Goal: Transaction & Acquisition: Purchase product/service

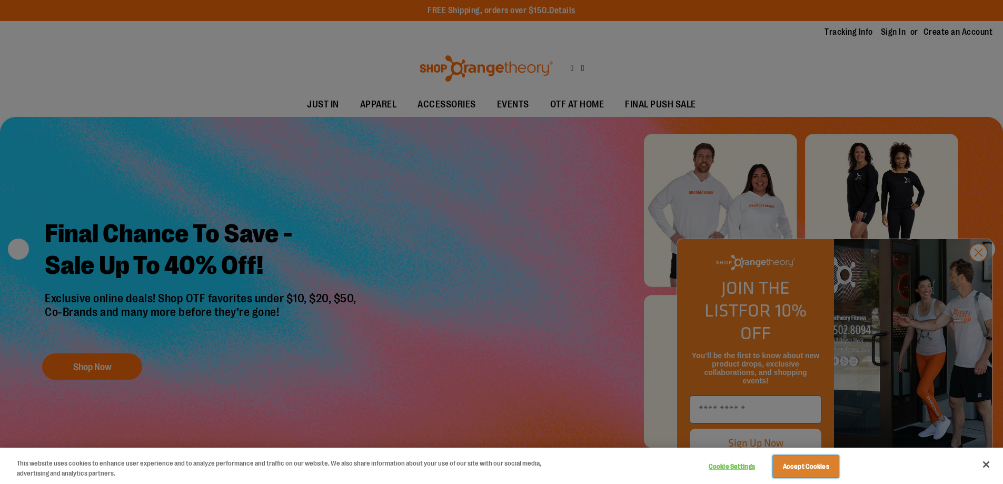
click at [805, 466] on button "Accept Cookies" at bounding box center [806, 466] width 66 height 22
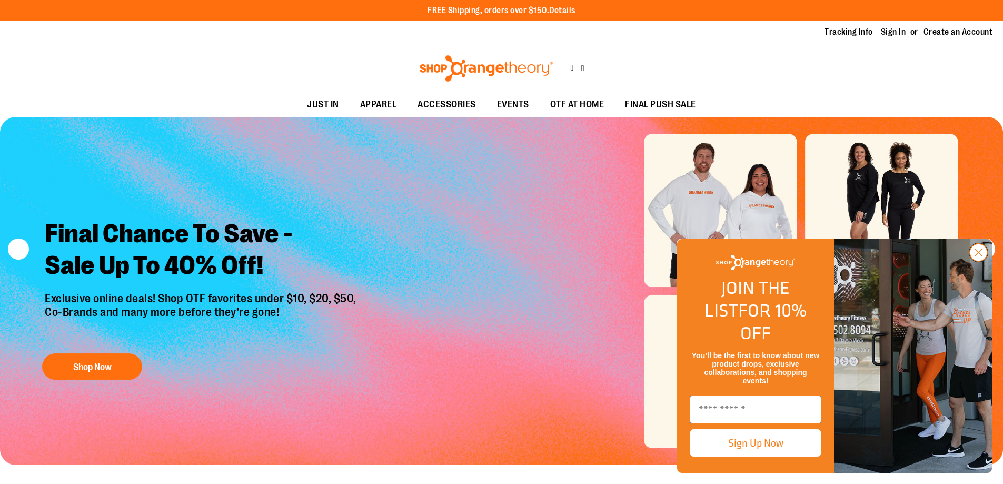
click at [978, 256] on icon "Close dialog" at bounding box center [978, 252] width 7 height 7
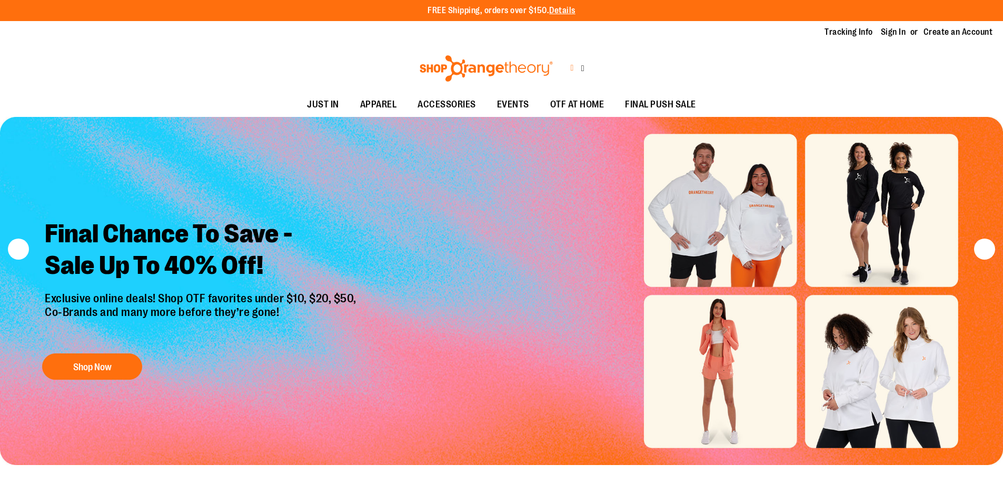
click at [570, 68] on icon at bounding box center [571, 68] width 3 height 12
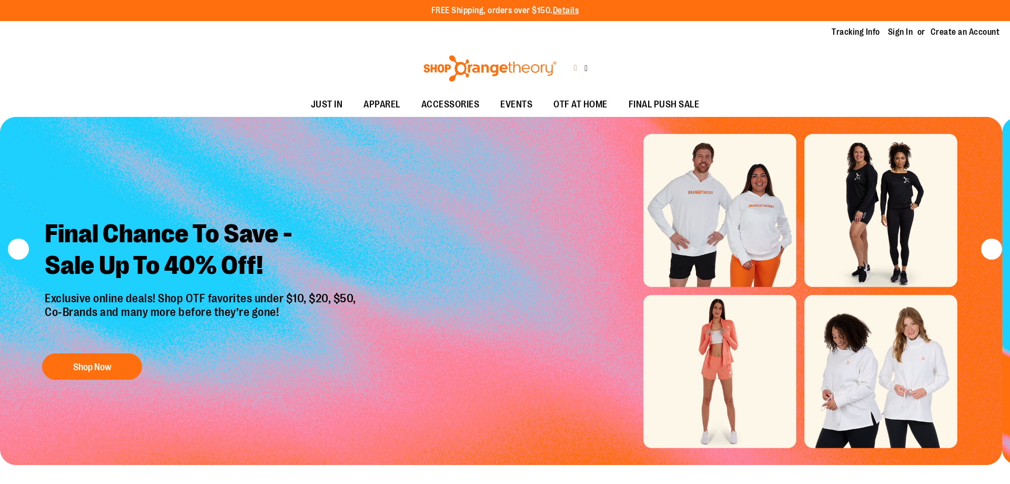
type input "**********"
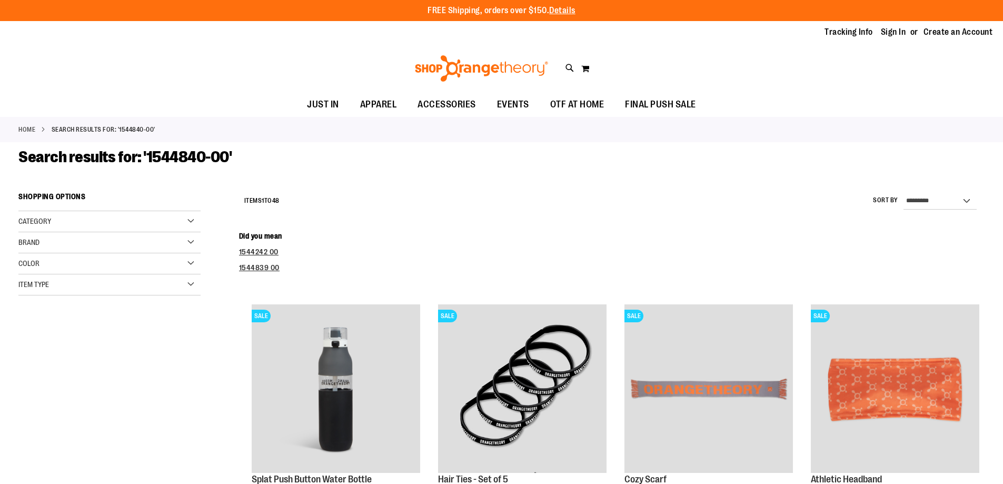
scroll to position [1863, 0]
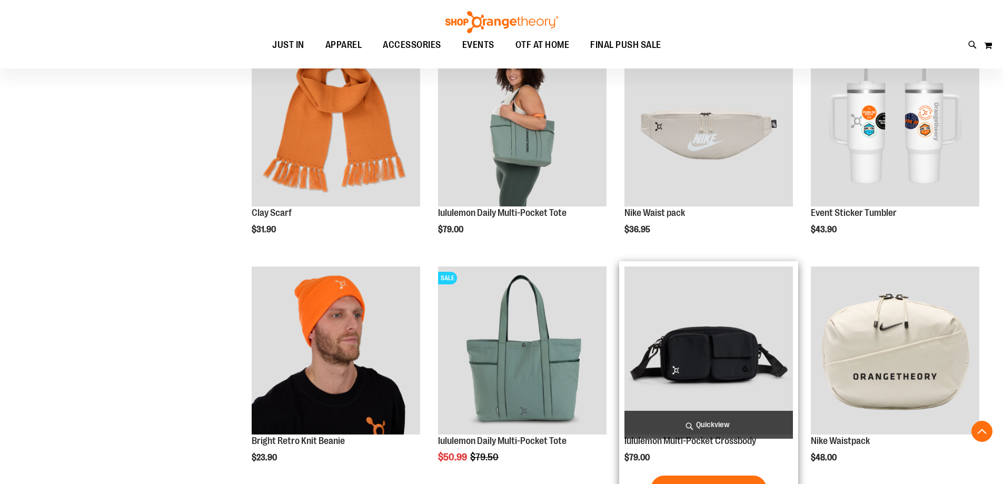
click at [708, 350] on img "product" at bounding box center [708, 350] width 168 height 168
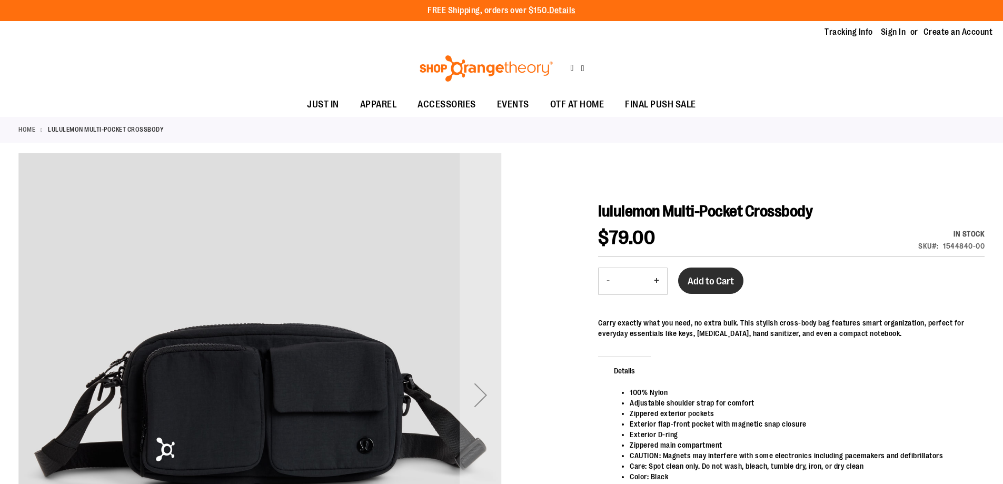
click at [710, 280] on span "Add to Cart" at bounding box center [710, 281] width 46 height 12
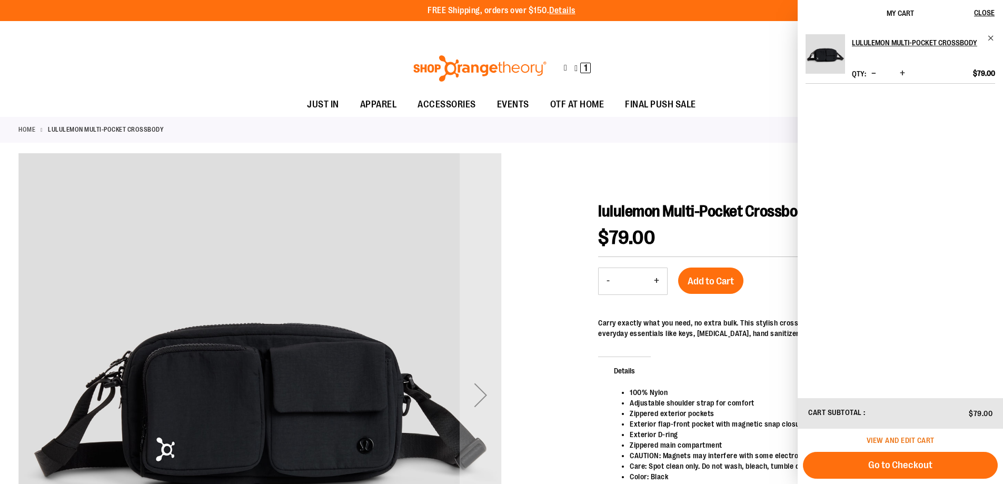
click at [900, 440] on span "View and edit cart" at bounding box center [900, 440] width 68 height 8
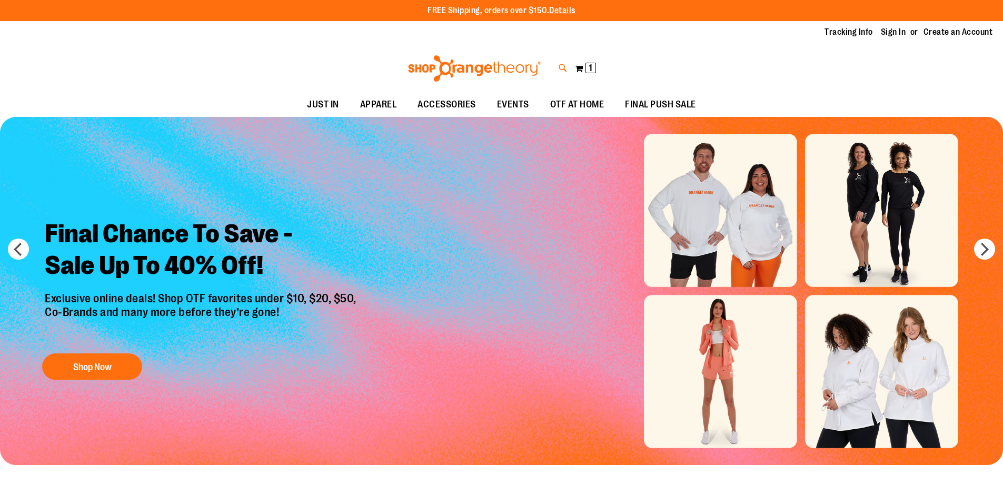
click at [563, 68] on icon at bounding box center [562, 68] width 9 height 12
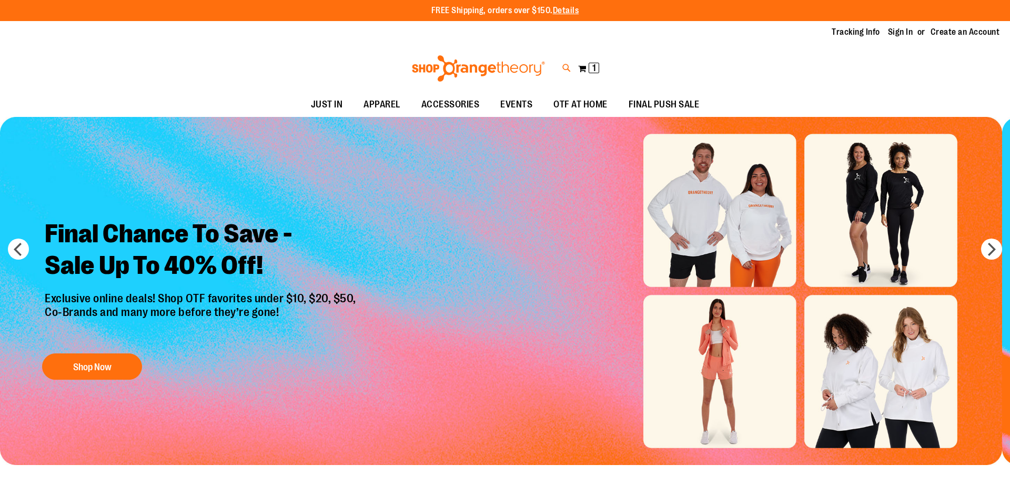
type input "*******"
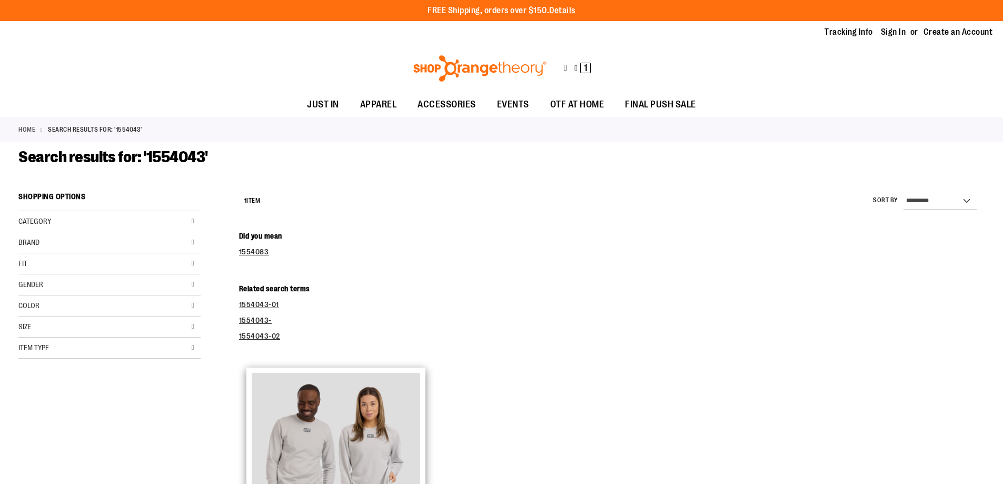
click at [336, 428] on img "product" at bounding box center [336, 457] width 168 height 168
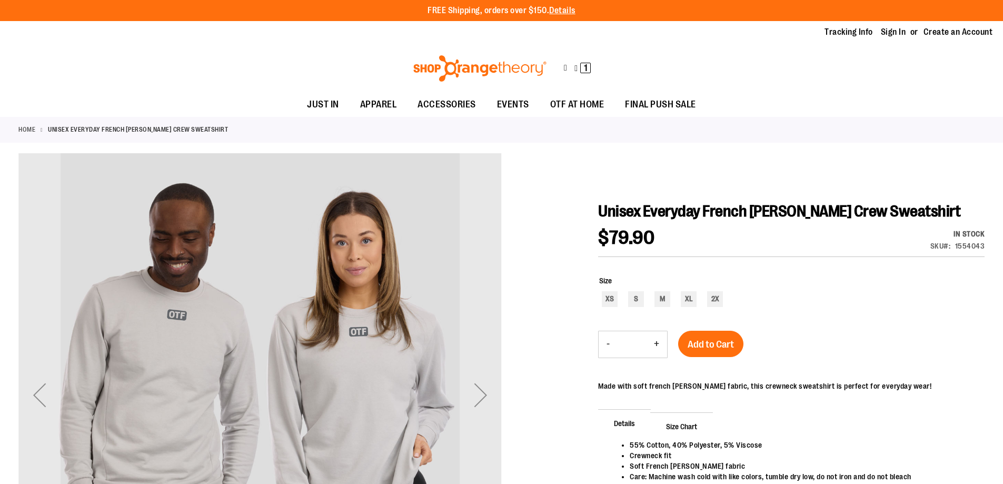
click at [656, 344] on button "+" at bounding box center [656, 344] width 21 height 26
type input "*"
click at [662, 298] on div "M" at bounding box center [662, 299] width 16 height 16
type input "***"
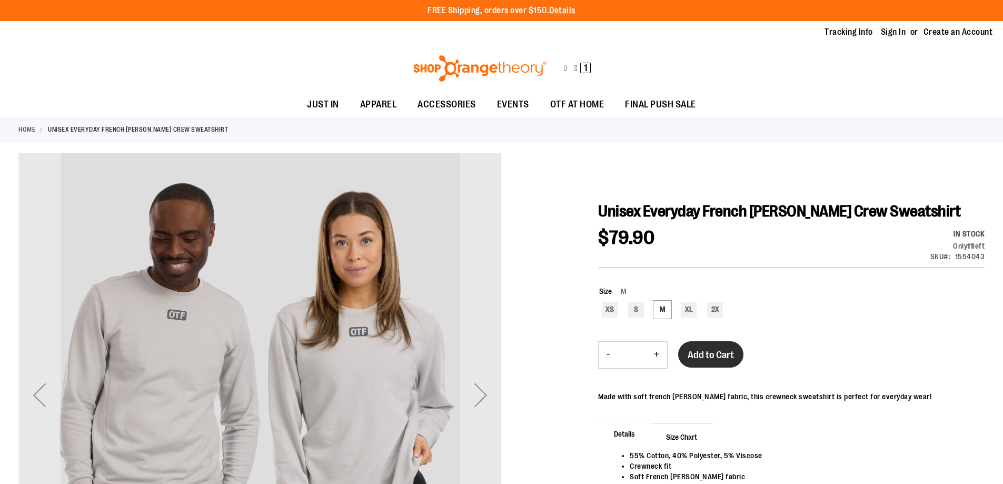
click at [710, 354] on span "Add to Cart" at bounding box center [710, 355] width 46 height 12
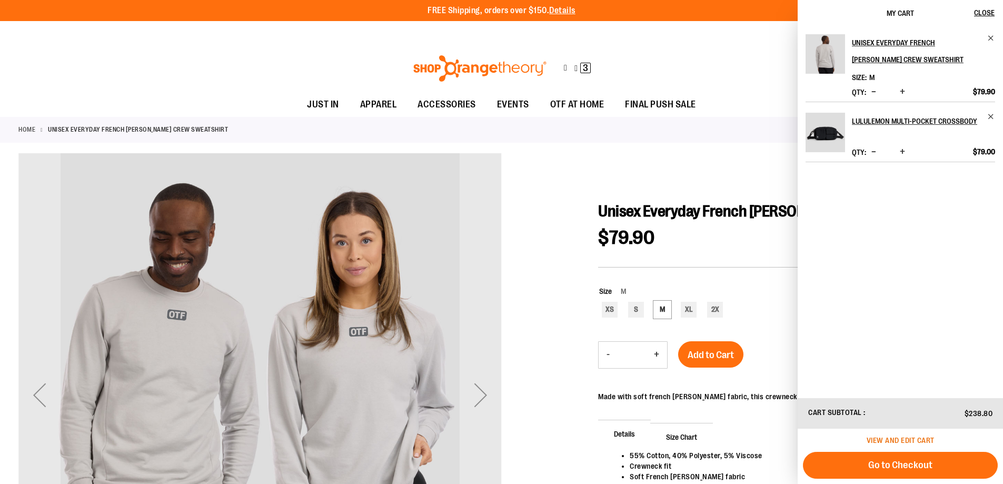
click at [900, 440] on span "View and edit cart" at bounding box center [900, 440] width 68 height 8
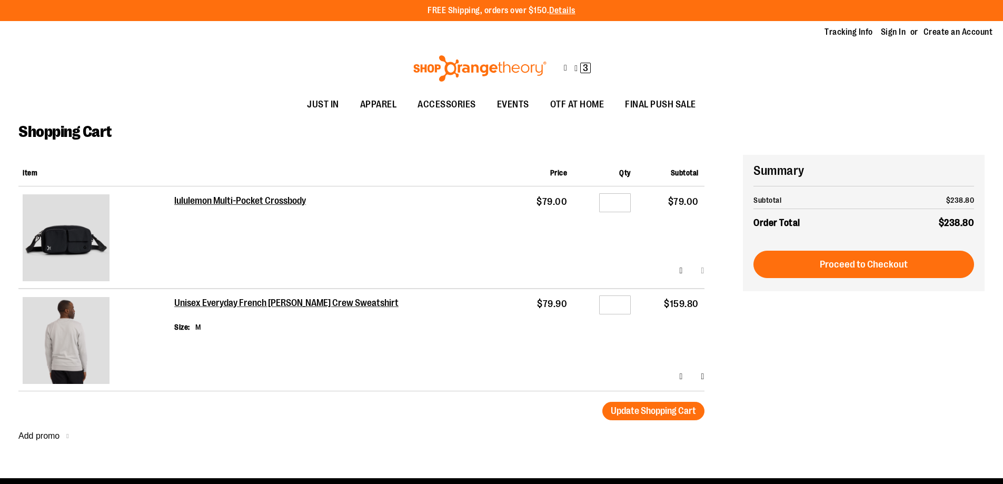
click at [701, 270] on link "Remove item" at bounding box center [702, 270] width 3 height 11
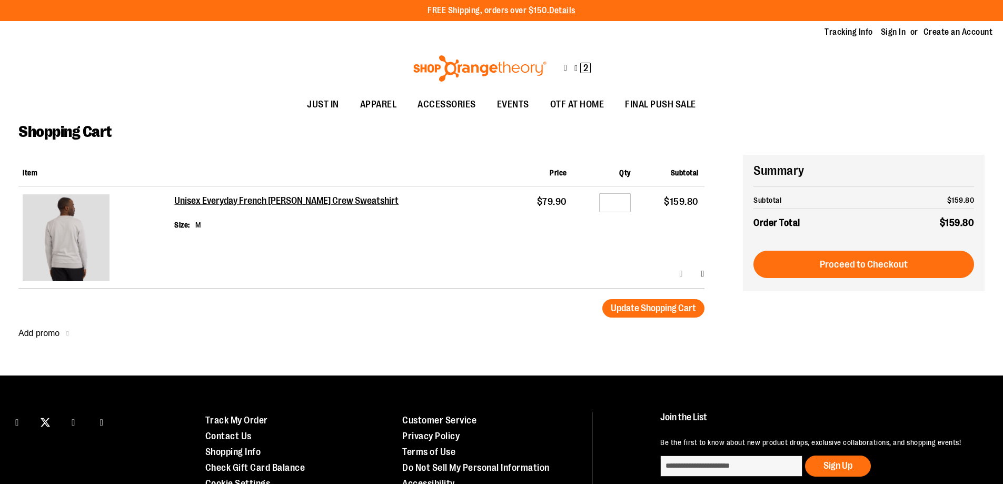
click at [679, 273] on link "Edit" at bounding box center [680, 273] width 3 height 11
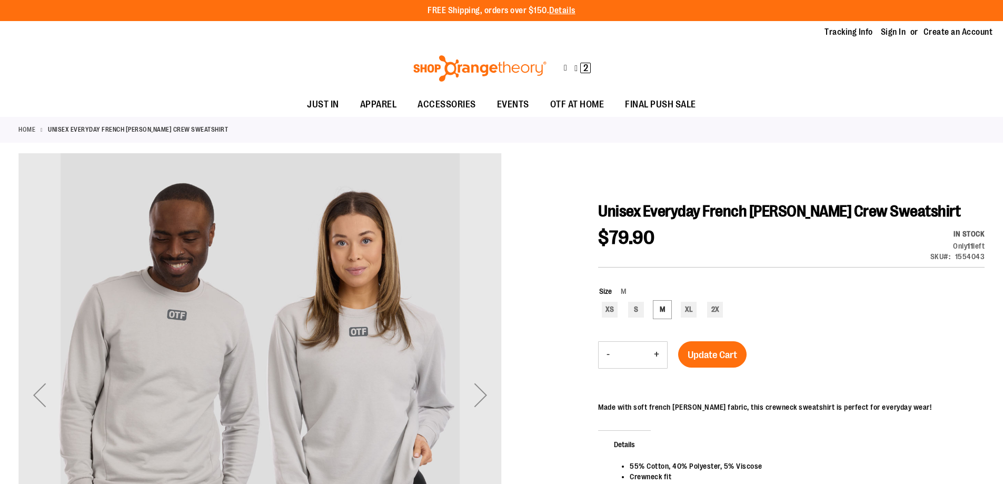
click at [656, 354] on button "+" at bounding box center [656, 355] width 21 height 26
type input "*"
click at [712, 354] on span "Update Cart" at bounding box center [711, 355] width 49 height 12
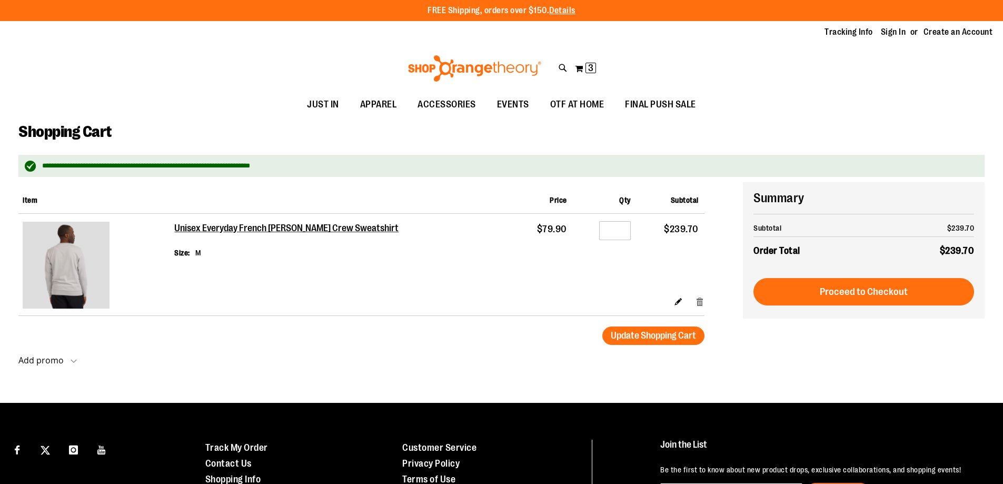
click at [699, 301] on link "Remove item" at bounding box center [699, 300] width 9 height 11
